Goal: Task Accomplishment & Management: Use online tool/utility

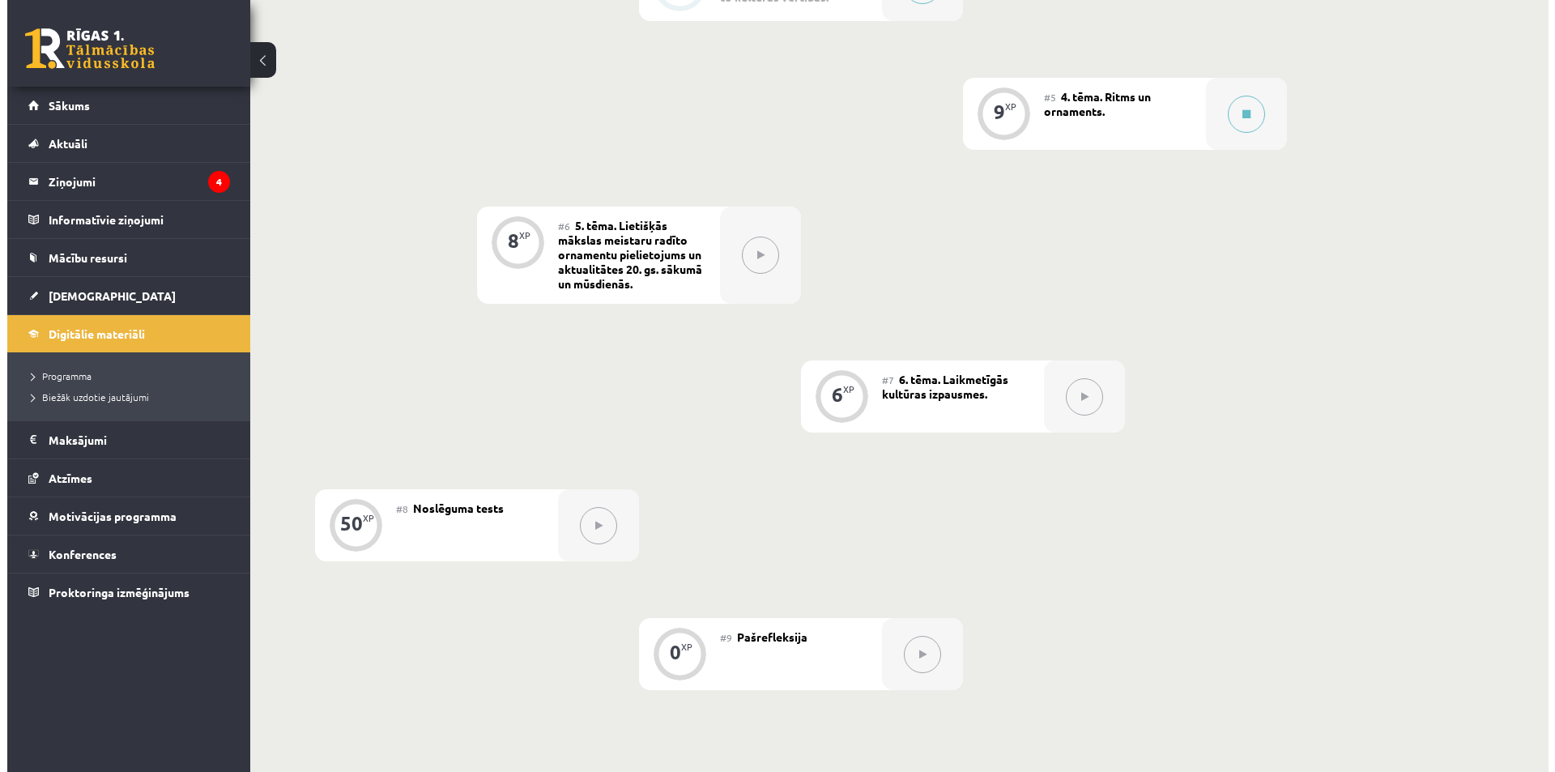
scroll to position [810, 0]
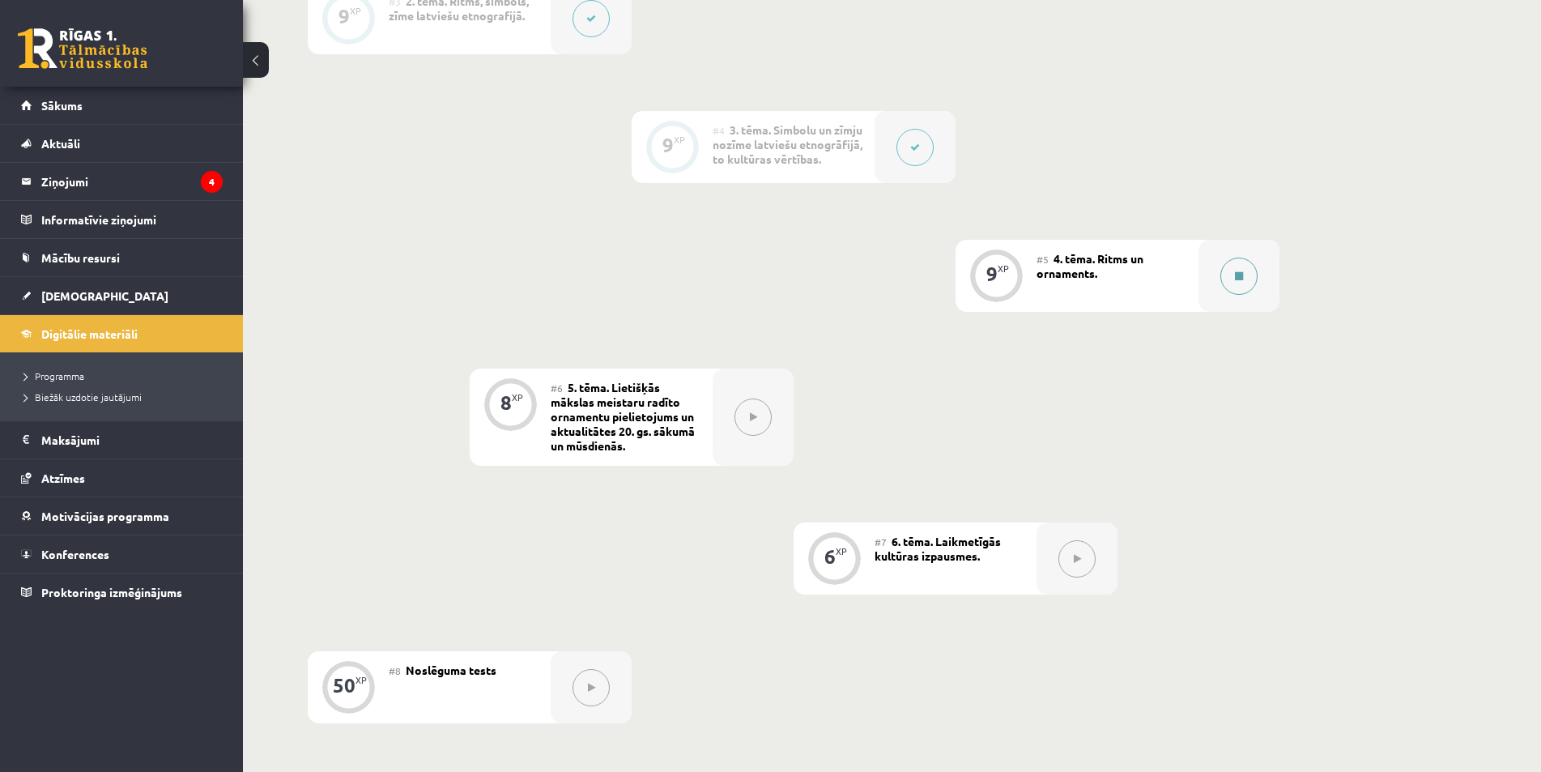
click at [1242, 292] on button at bounding box center [1238, 275] width 37 height 37
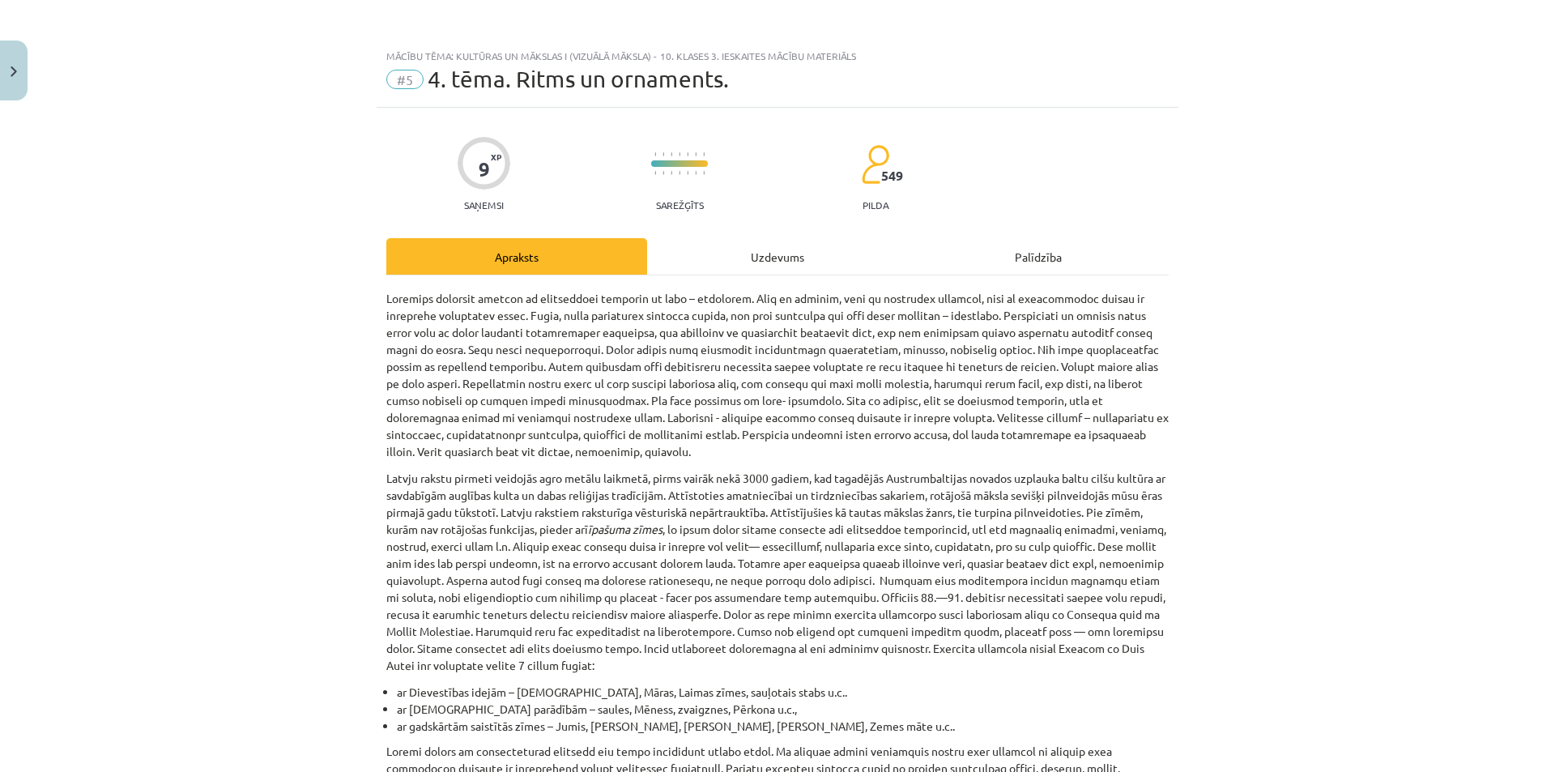
click at [769, 257] on div "Uzdevums" at bounding box center [777, 256] width 261 height 36
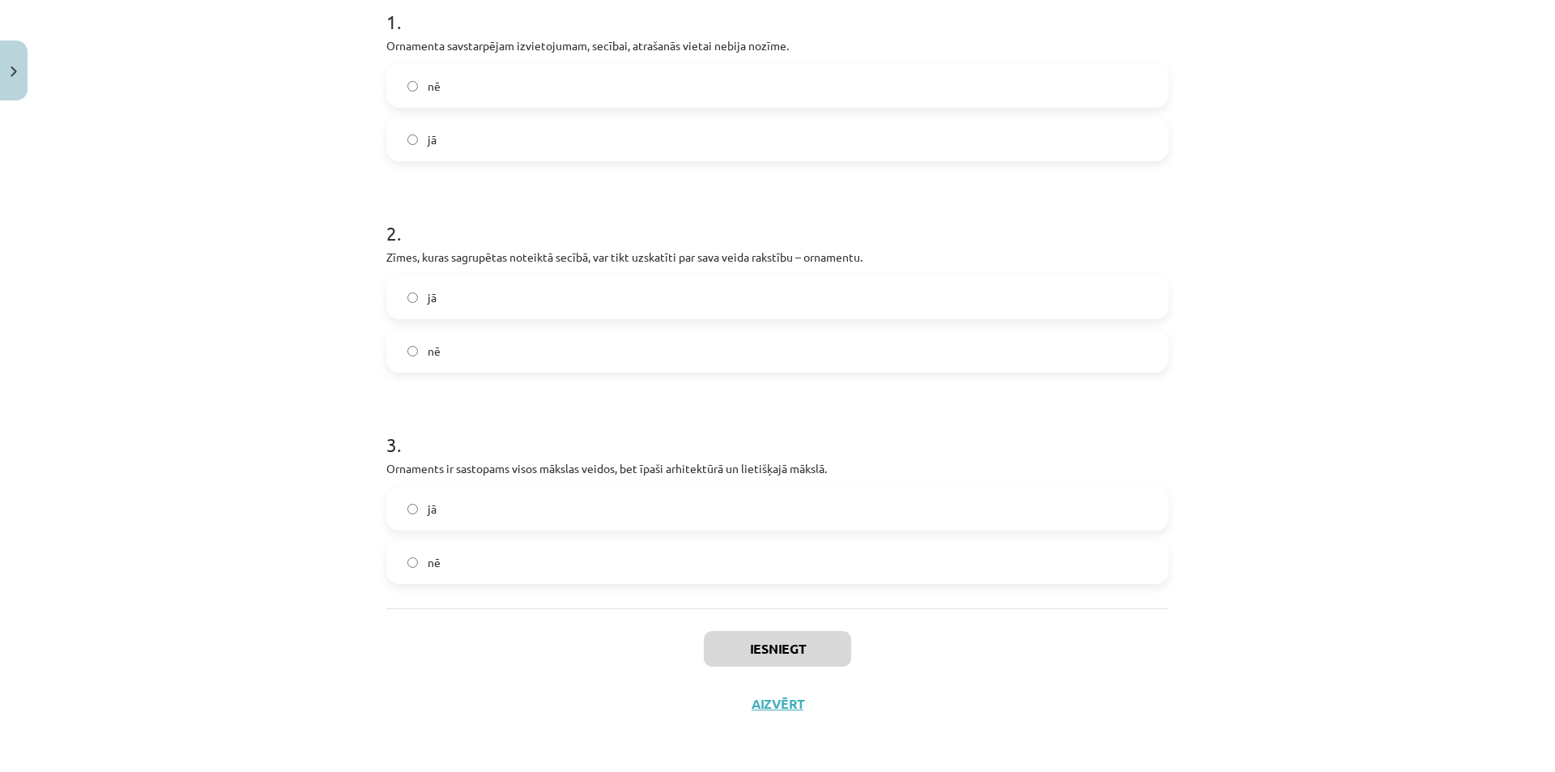
scroll to position [259, 0]
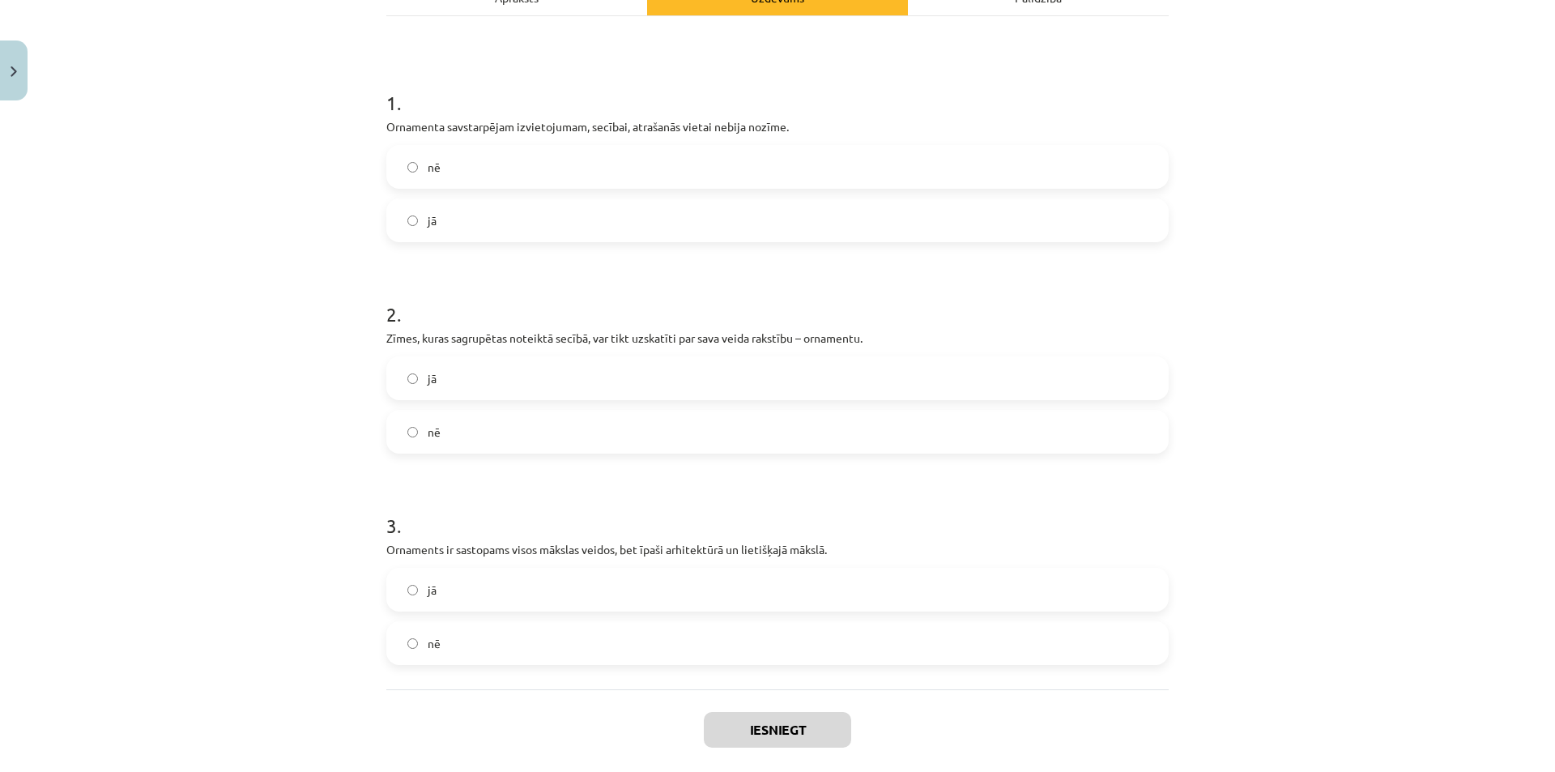
click at [434, 166] on label "nē" at bounding box center [777, 167] width 779 height 40
click at [439, 394] on label "jā" at bounding box center [777, 378] width 779 height 40
click at [453, 577] on label "jā" at bounding box center [777, 589] width 779 height 40
click at [751, 722] on button "Iesniegt" at bounding box center [777, 730] width 147 height 36
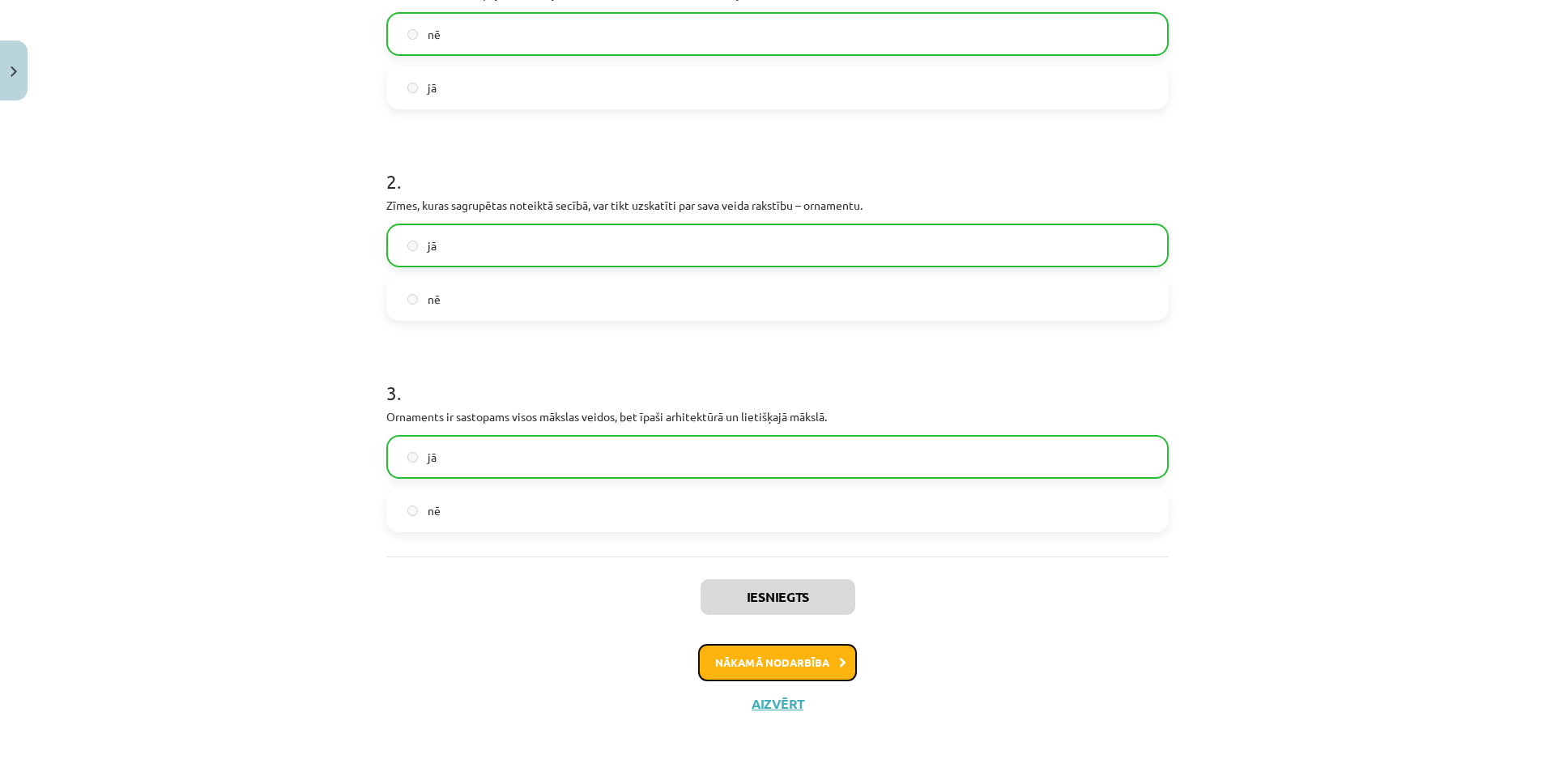
click at [785, 670] on button "Nākamā nodarbība" at bounding box center [777, 662] width 159 height 37
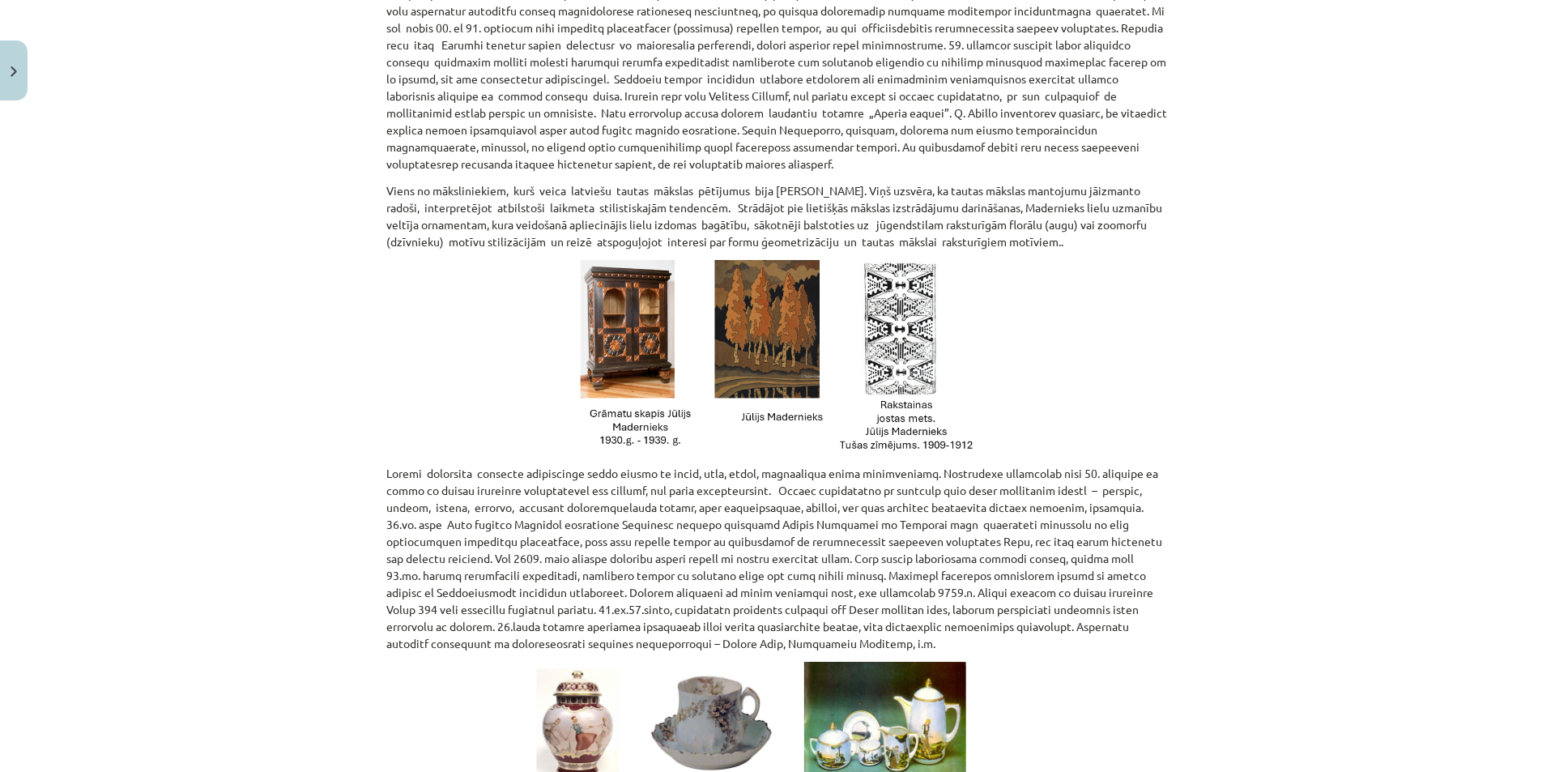
scroll to position [0, 0]
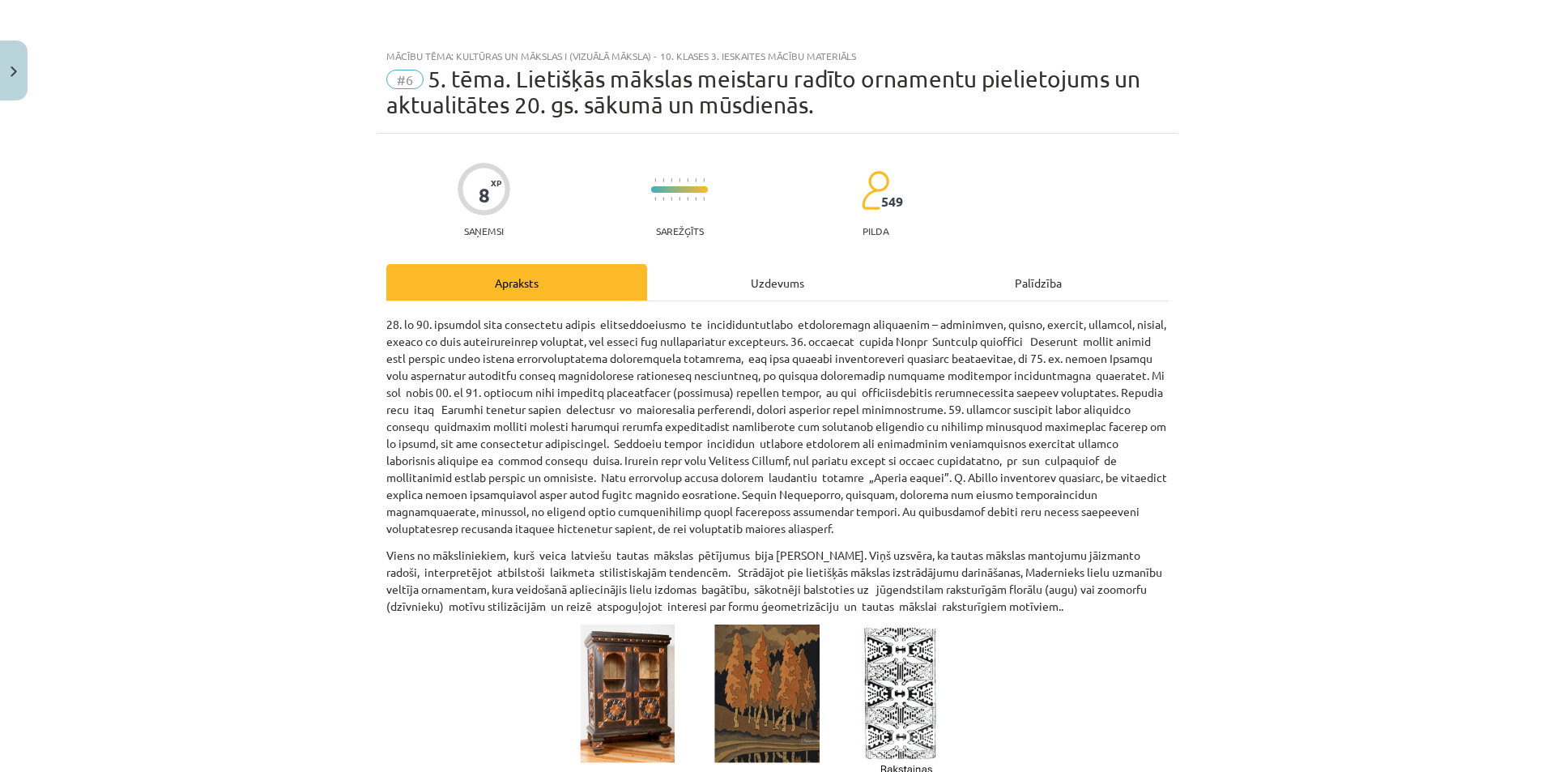
click at [743, 297] on div "Uzdevums" at bounding box center [777, 282] width 261 height 36
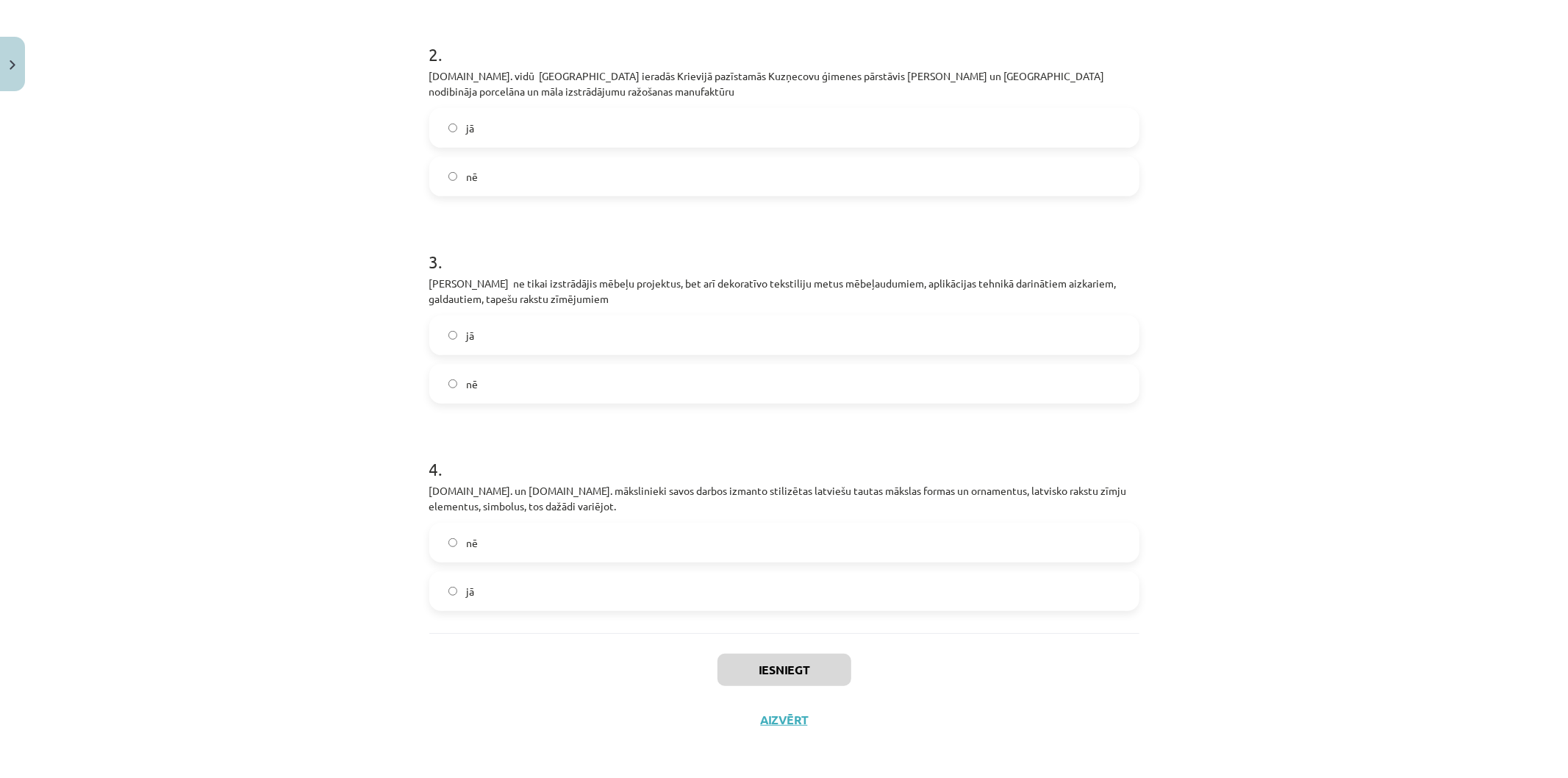
scroll to position [163, 0]
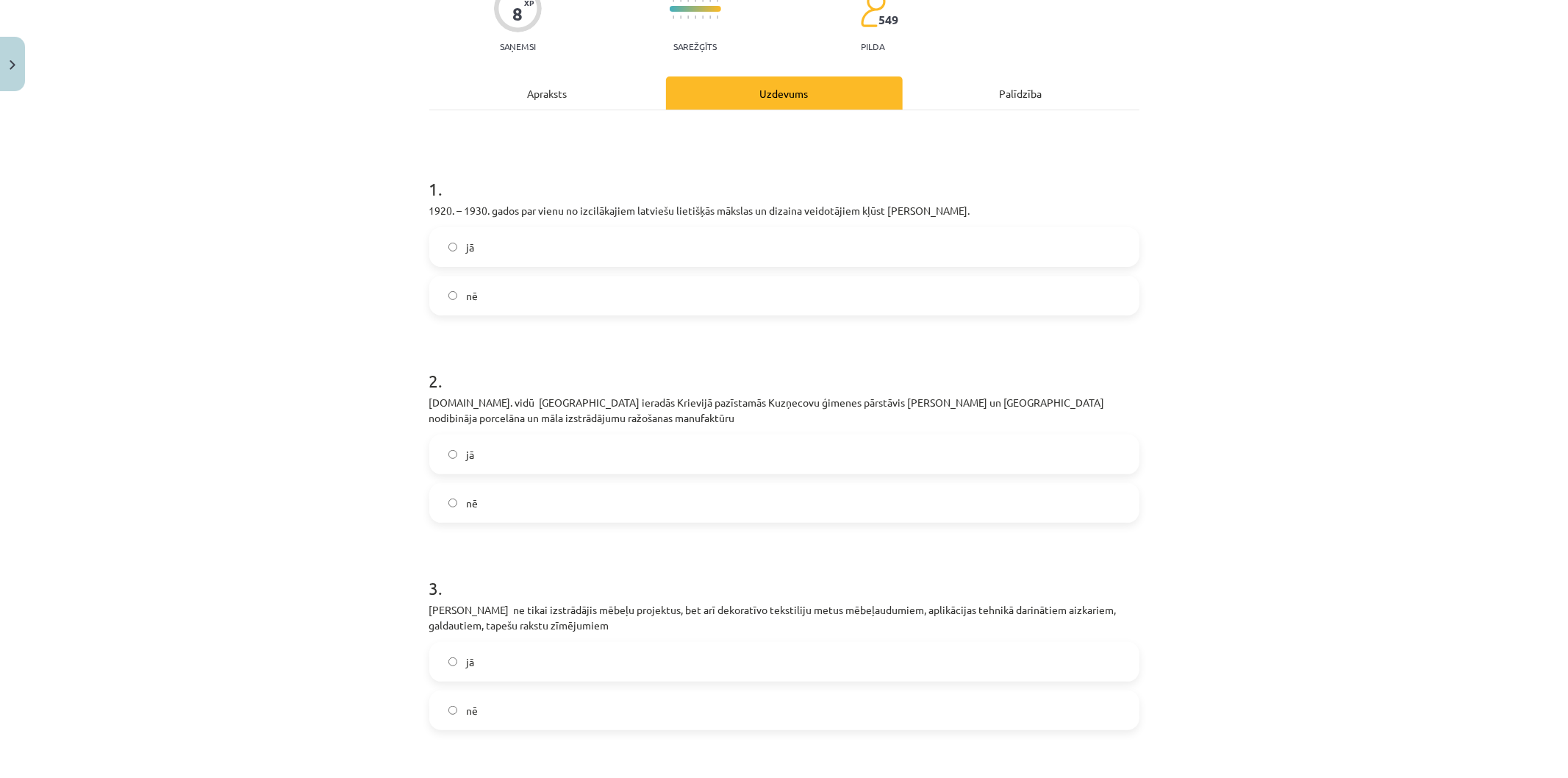
click at [518, 245] on label "jā" at bounding box center [784, 247] width 707 height 36
drag, startPoint x: 505, startPoint y: 495, endPoint x: 744, endPoint y: 297, distance: 310.4
click at [505, 495] on label "nē" at bounding box center [784, 503] width 707 height 36
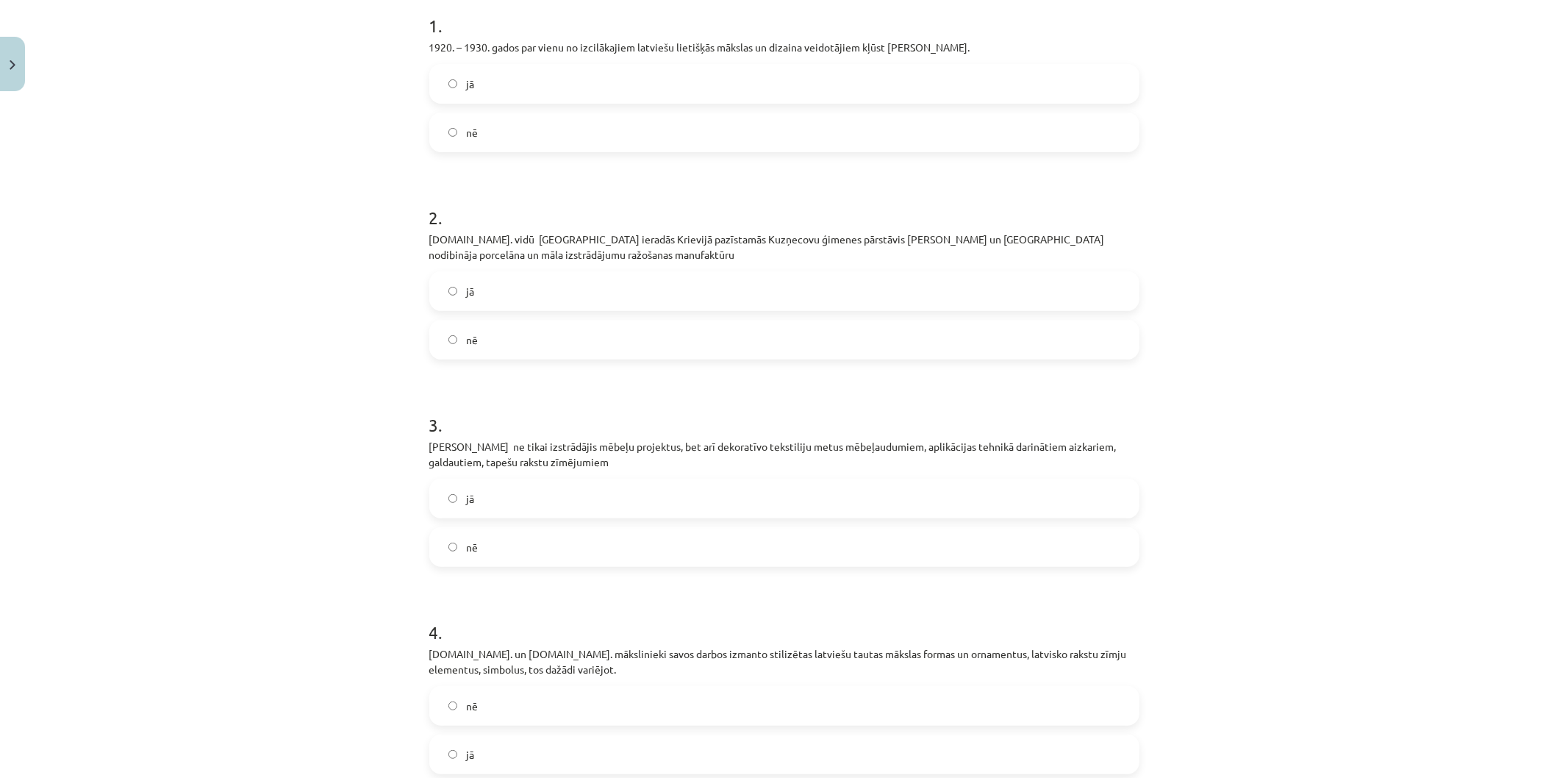
click at [508, 491] on label "jā" at bounding box center [784, 498] width 707 height 36
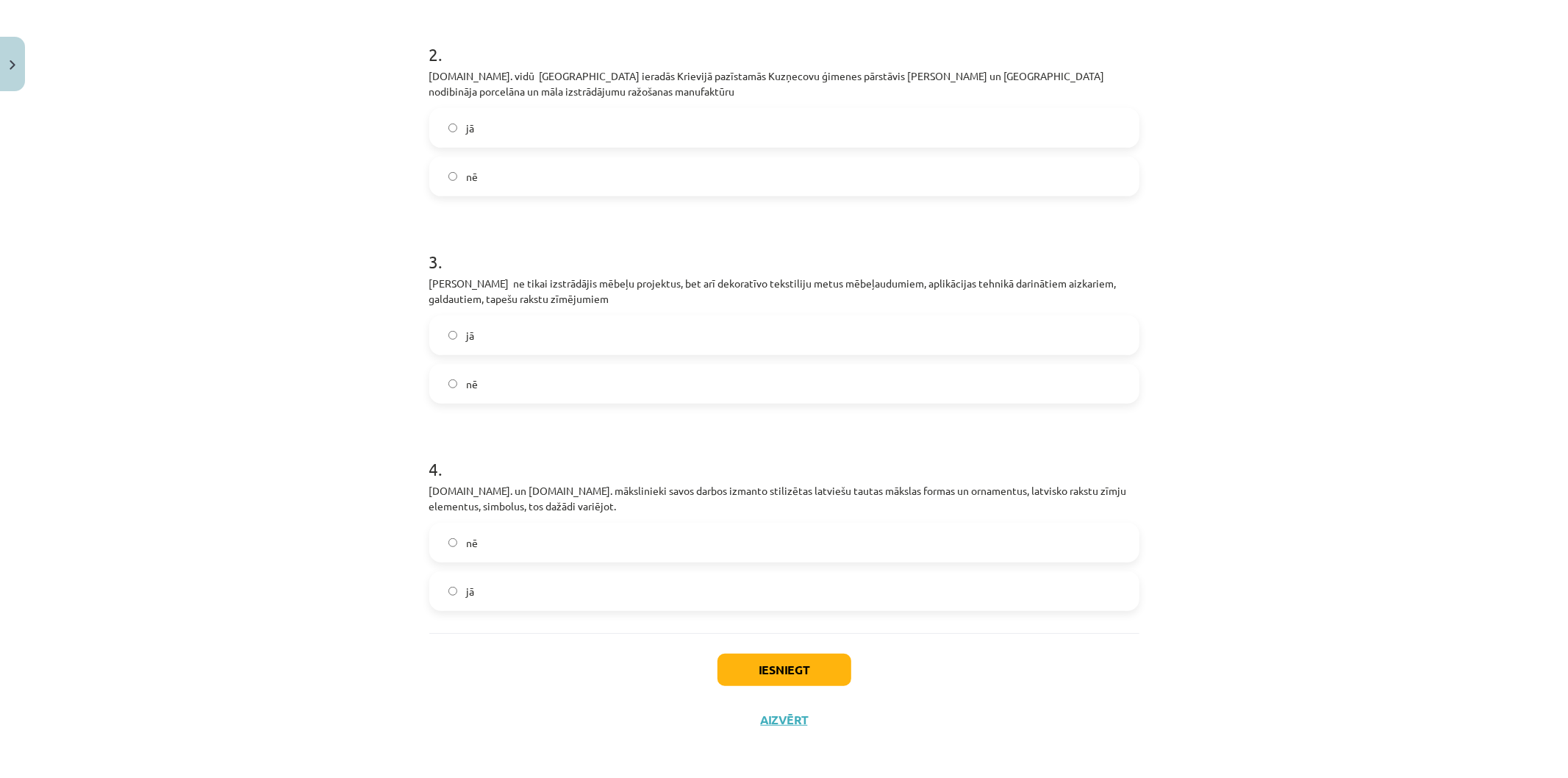
click at [518, 596] on label "jā" at bounding box center [784, 591] width 707 height 36
click at [817, 685] on div "Iesniegt Aizvērt" at bounding box center [784, 684] width 710 height 103
click at [804, 669] on button "Iesniegt" at bounding box center [784, 670] width 133 height 33
click at [960, 700] on div "Iesniegt Aizvērt" at bounding box center [784, 684] width 710 height 103
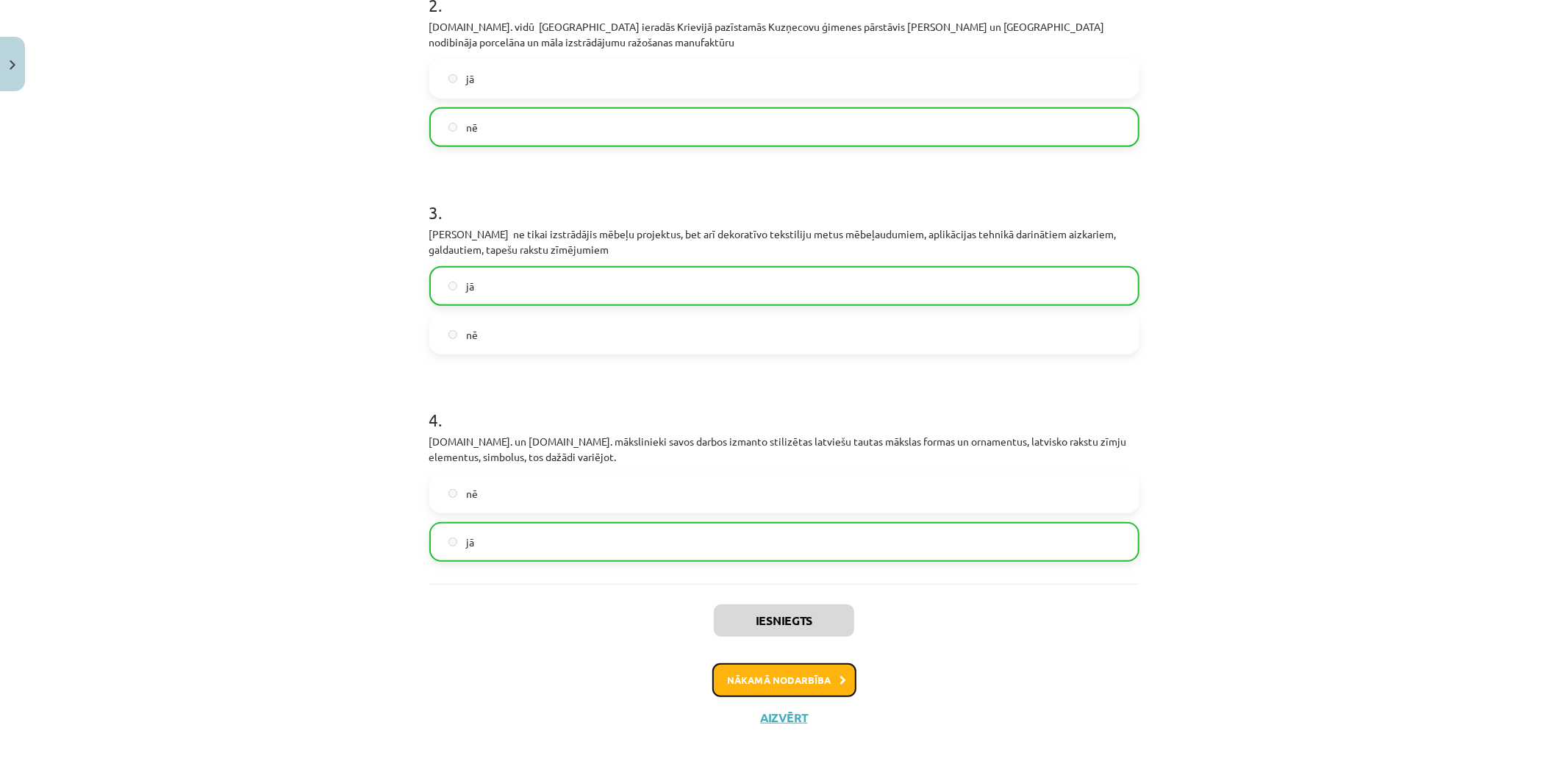
click at [789, 677] on button "Nākamā nodarbība" at bounding box center [784, 679] width 144 height 34
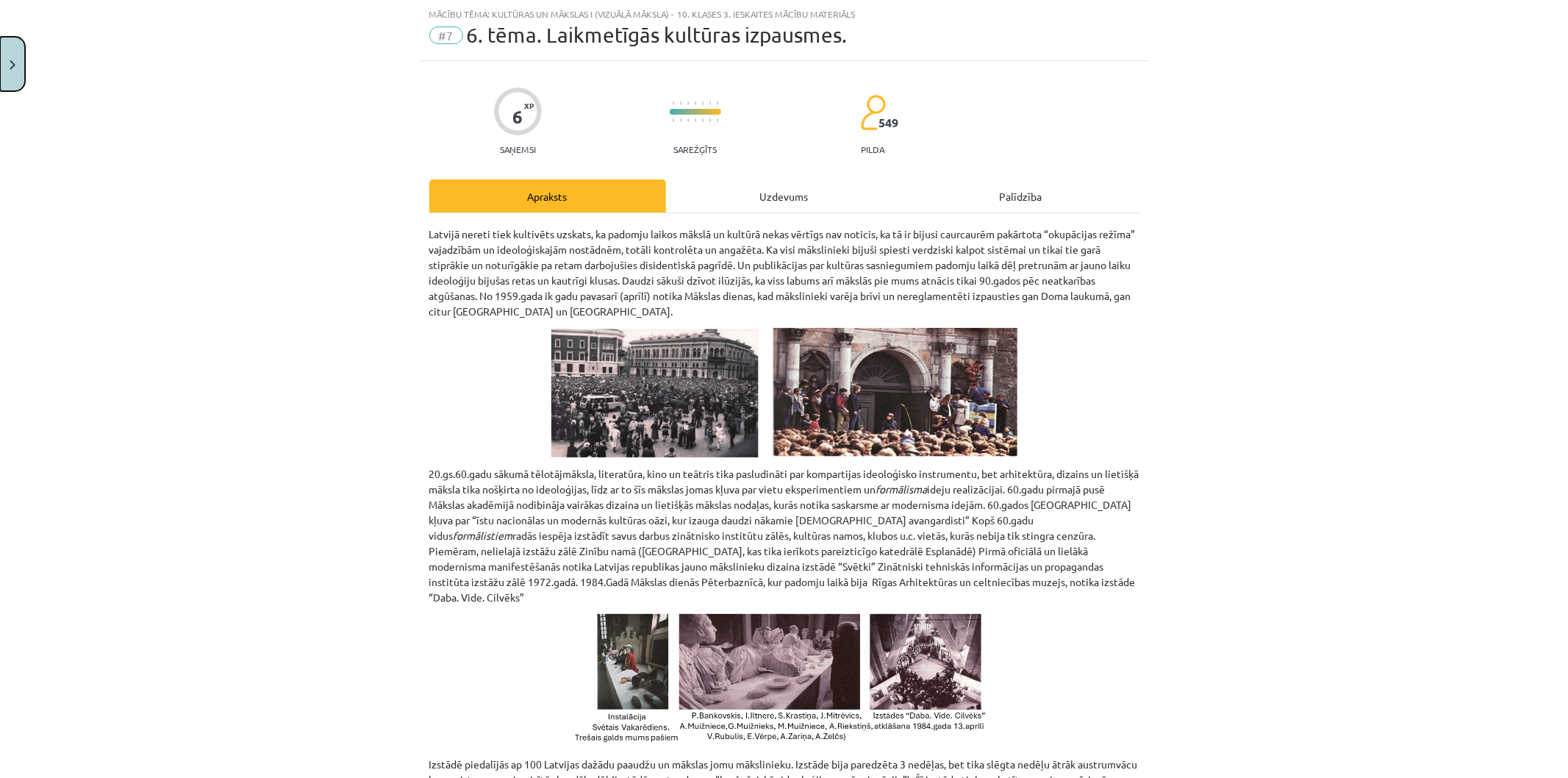
click at [15, 72] on button "Close" at bounding box center [13, 64] width 25 height 54
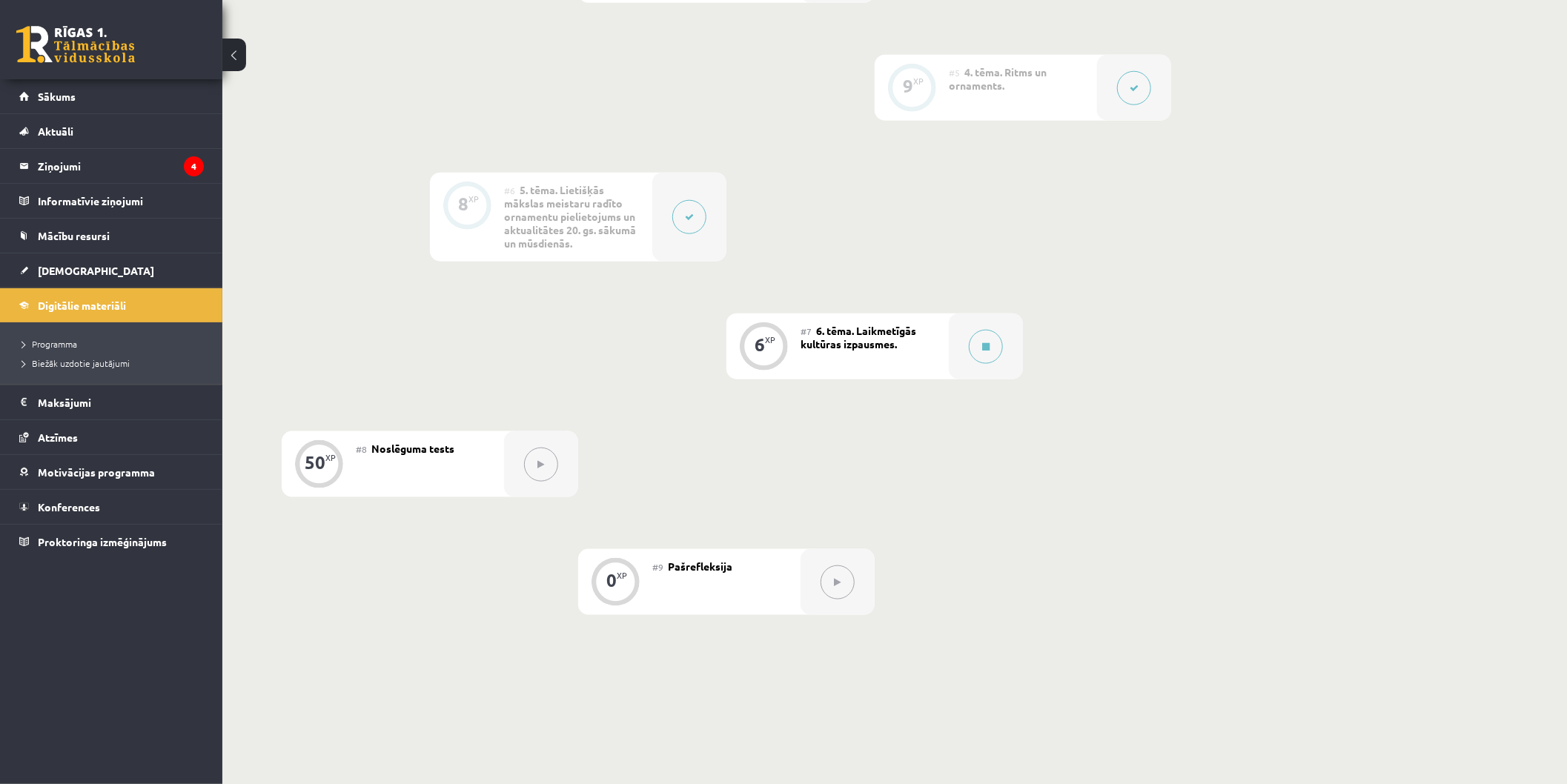
scroll to position [575, 0]
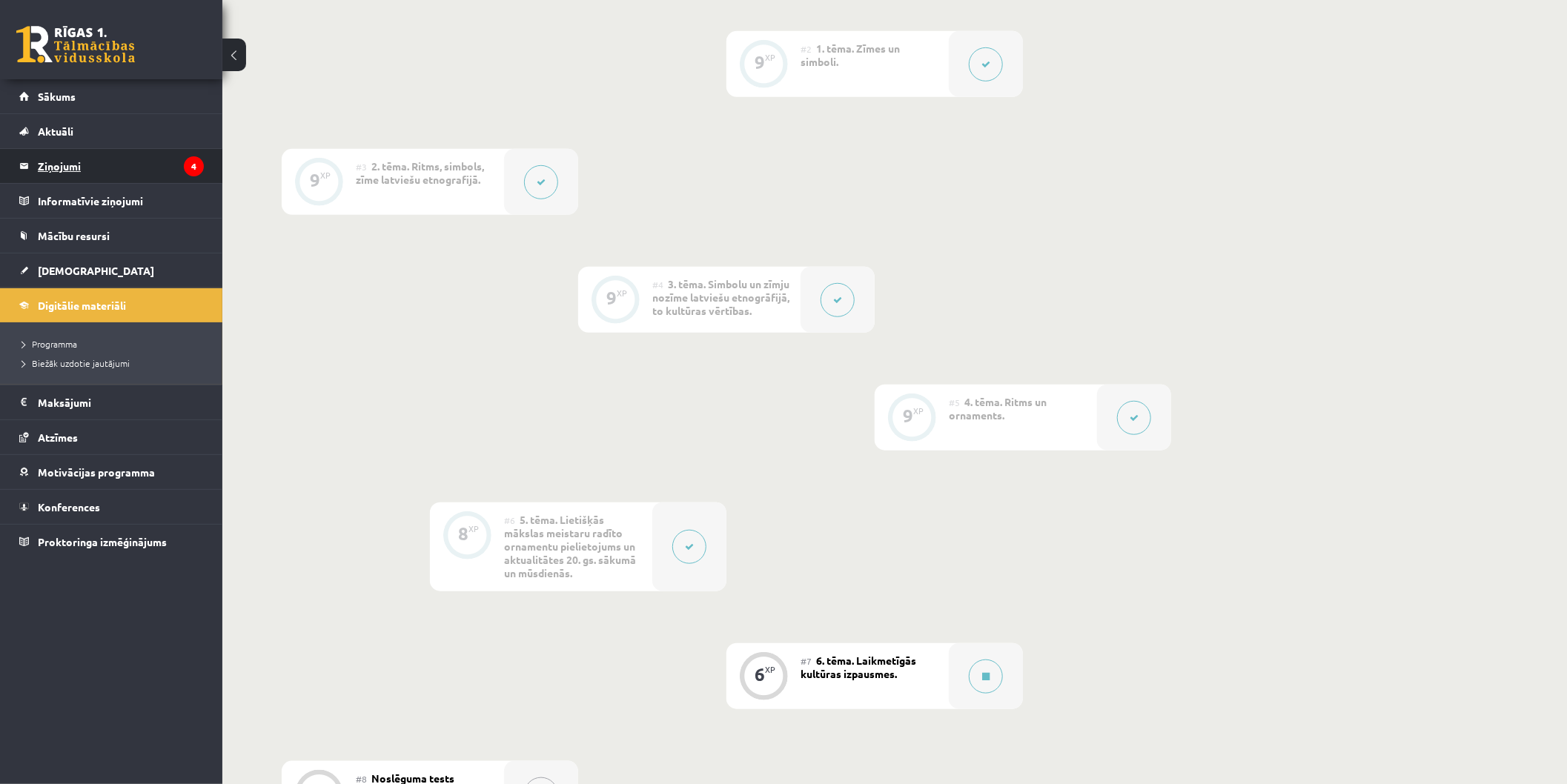
click at [178, 166] on legend "Ziņojumi 4" at bounding box center [120, 166] width 166 height 34
